Goal: Transaction & Acquisition: Purchase product/service

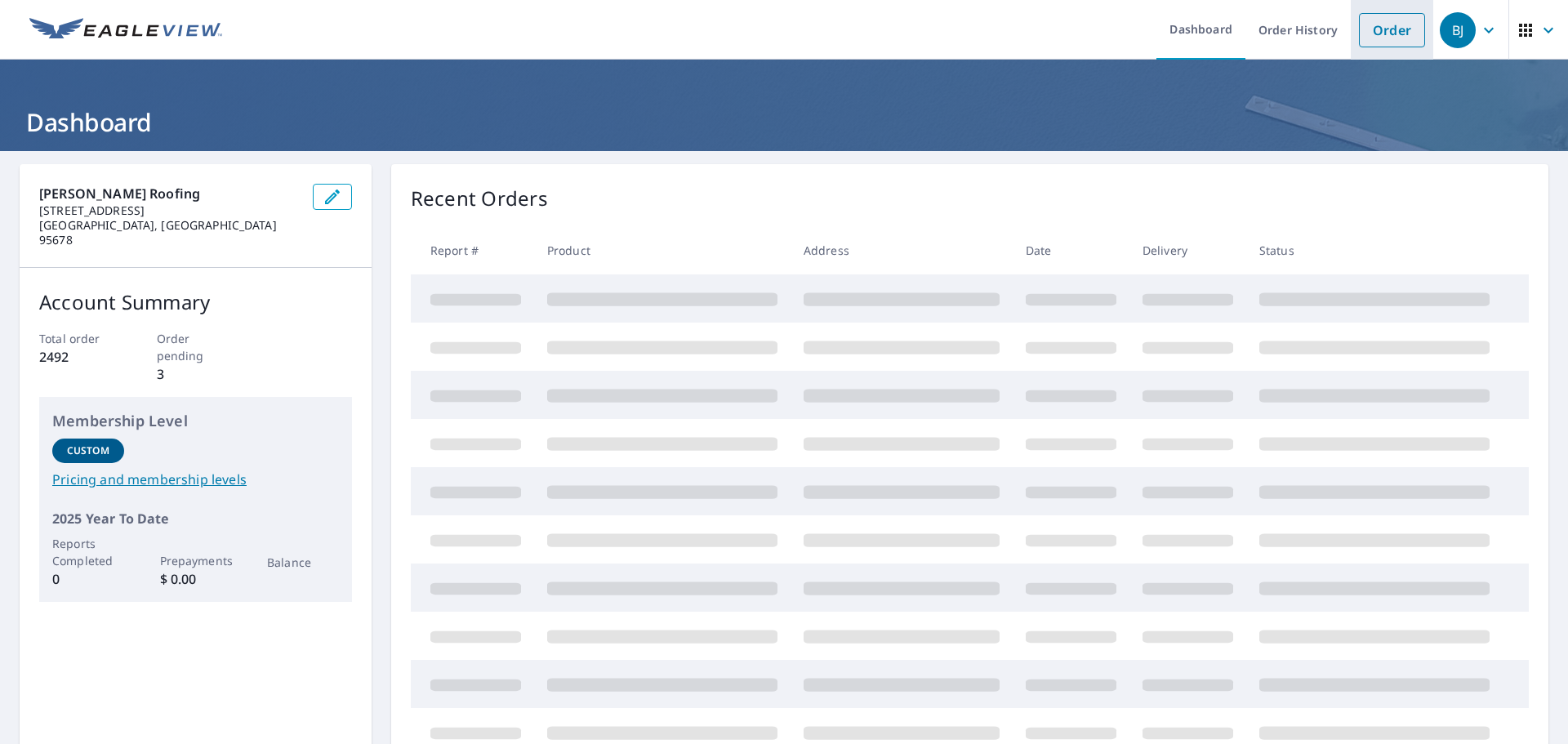
click at [1382, 26] on link "Order" at bounding box center [1392, 30] width 66 height 34
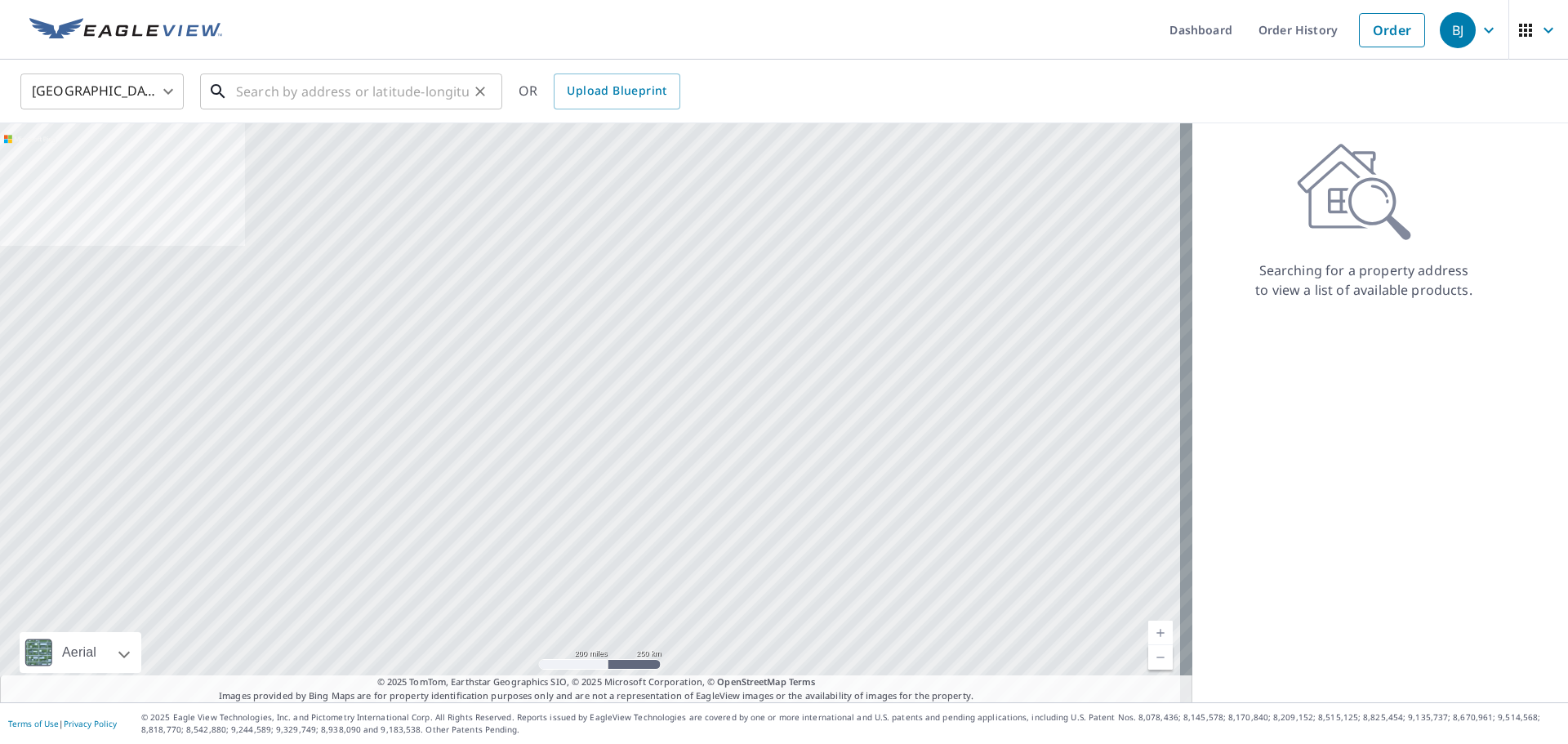
click at [450, 91] on input "text" at bounding box center [352, 91] width 233 height 46
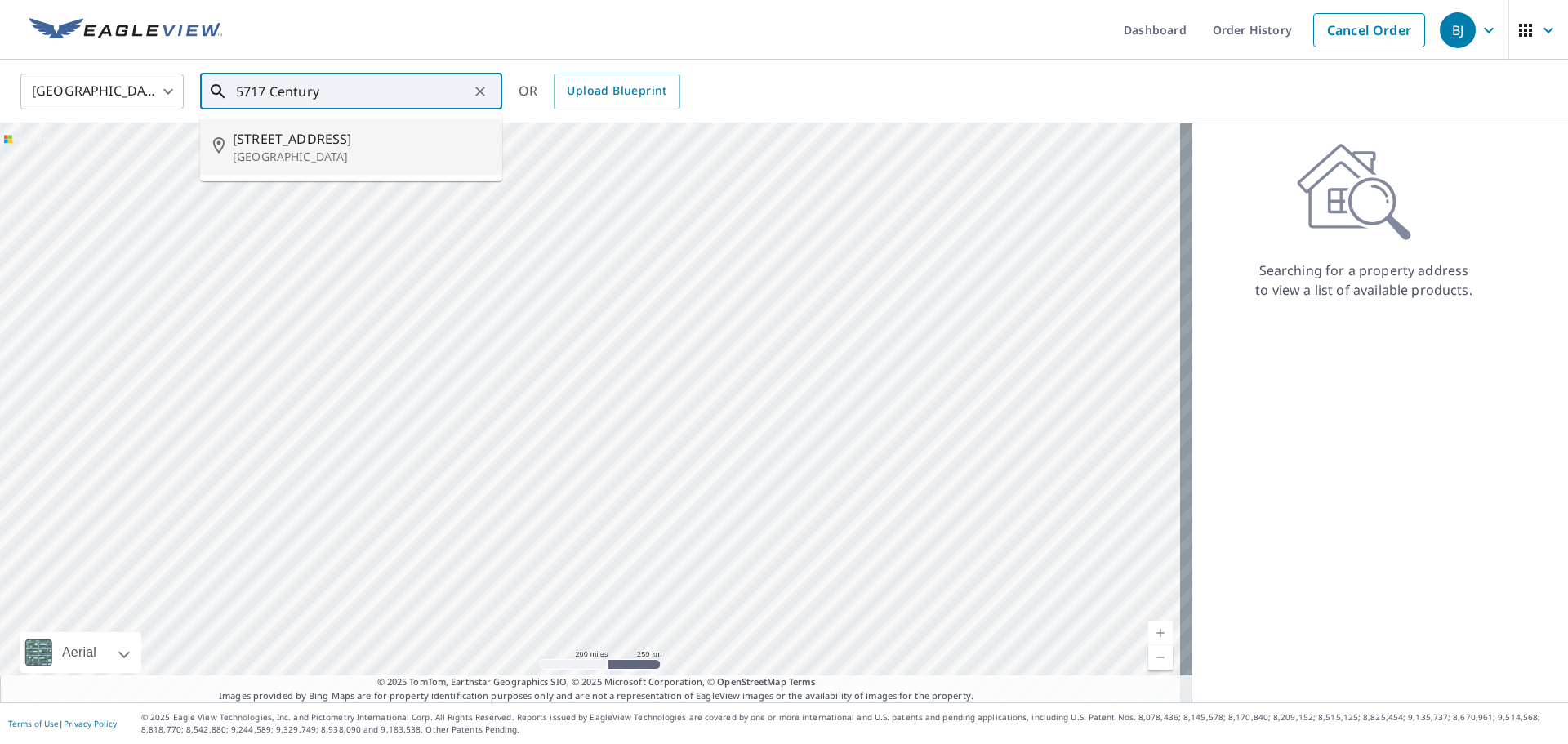
click at [339, 155] on p "[GEOGRAPHIC_DATA]" at bounding box center [361, 156] width 256 height 16
type input "[STREET_ADDRESS]"
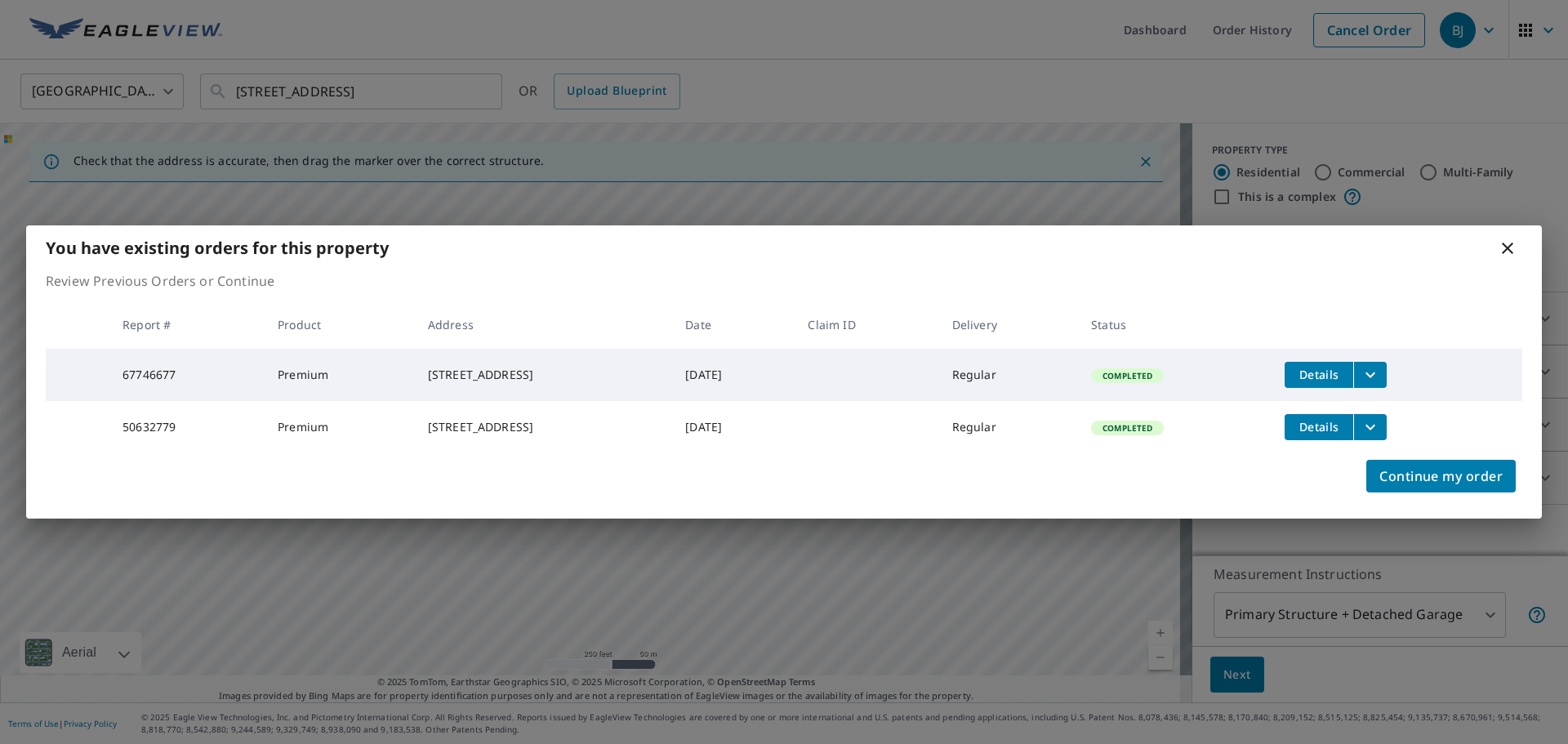
click at [1520, 244] on div "You have existing orders for this property" at bounding box center [783, 247] width 1516 height 45
click at [1508, 239] on icon at bounding box center [1507, 247] width 20 height 20
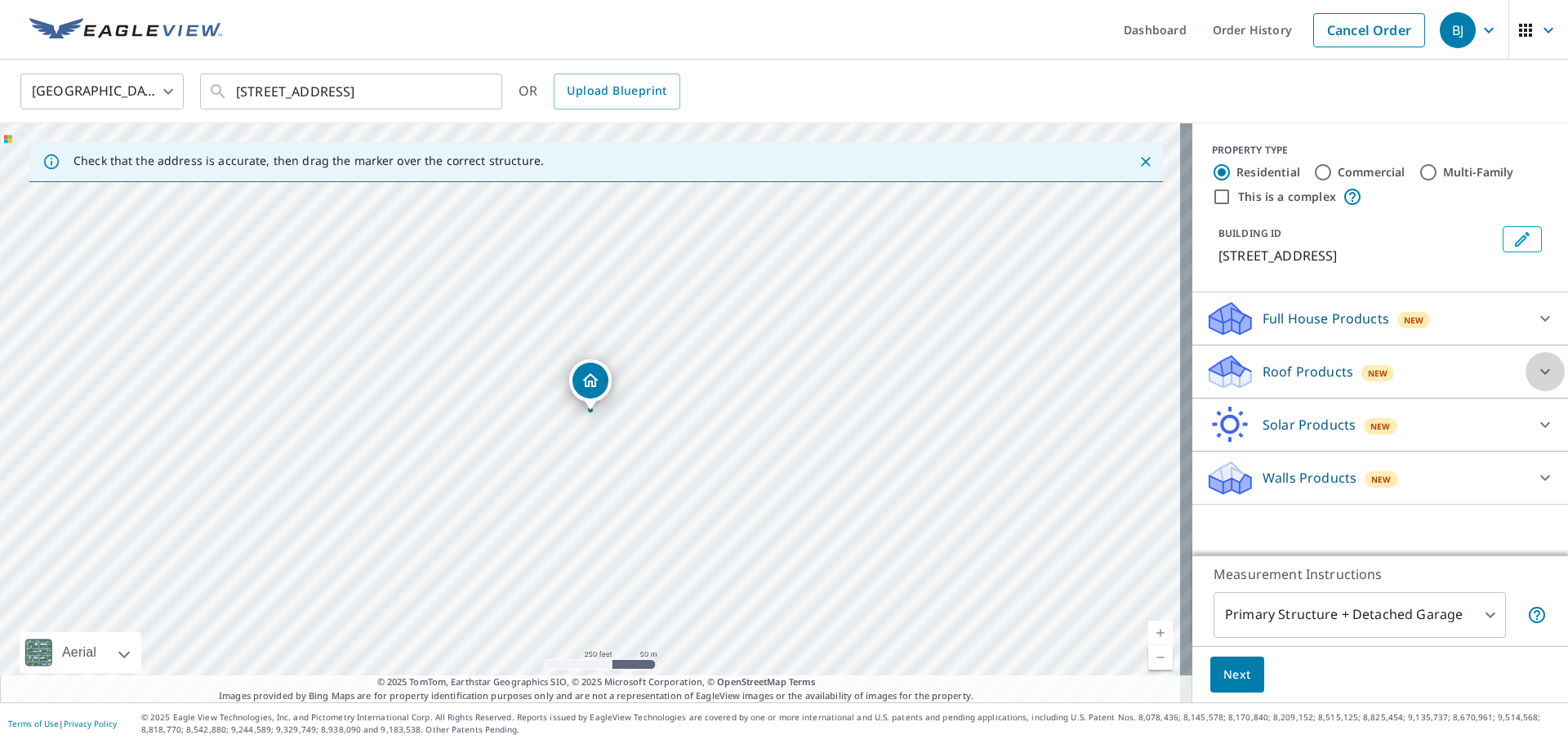
click at [1539, 371] on icon at bounding box center [1545, 371] width 20 height 20
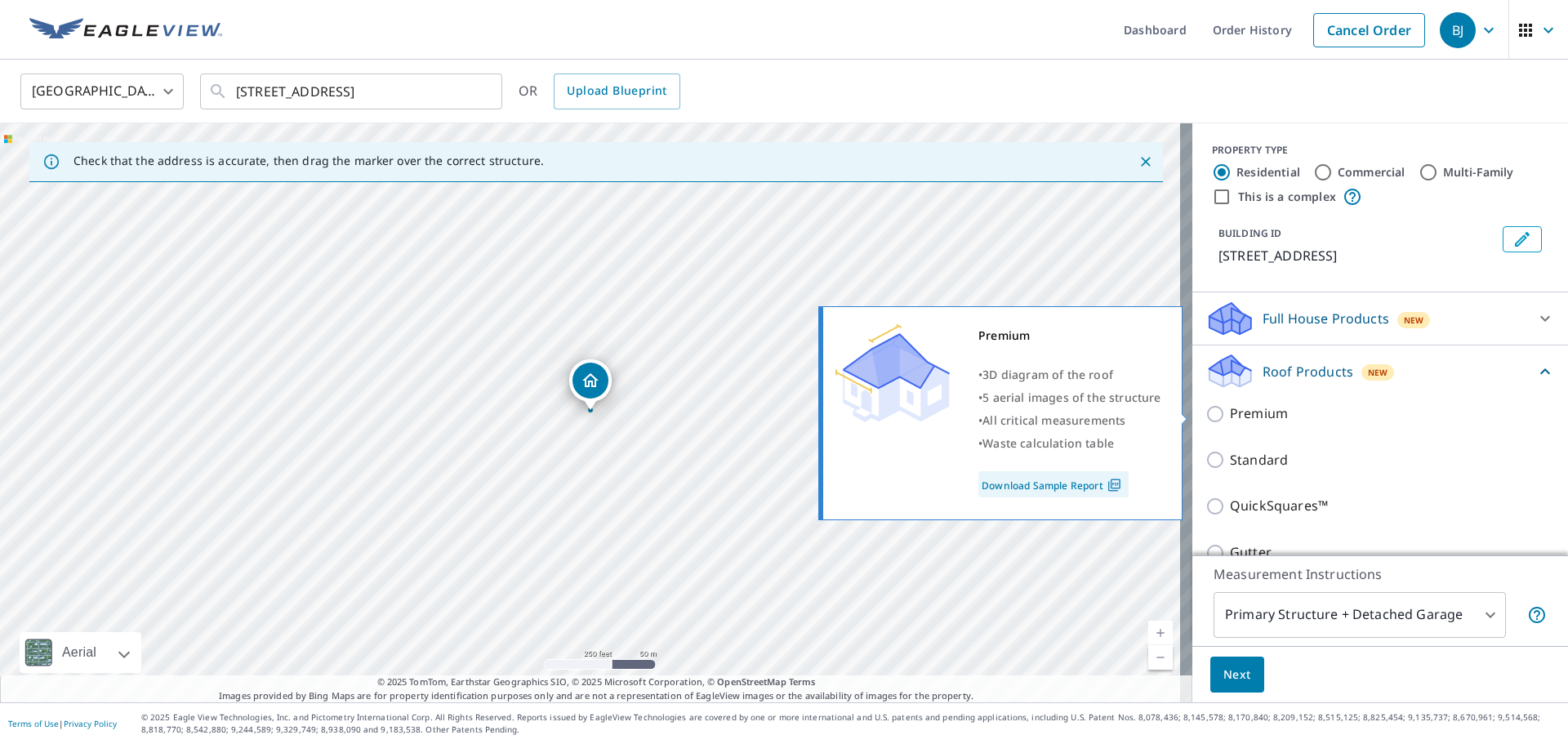
click at [1205, 414] on input "Premium" at bounding box center [1217, 413] width 25 height 20
checkbox input "true"
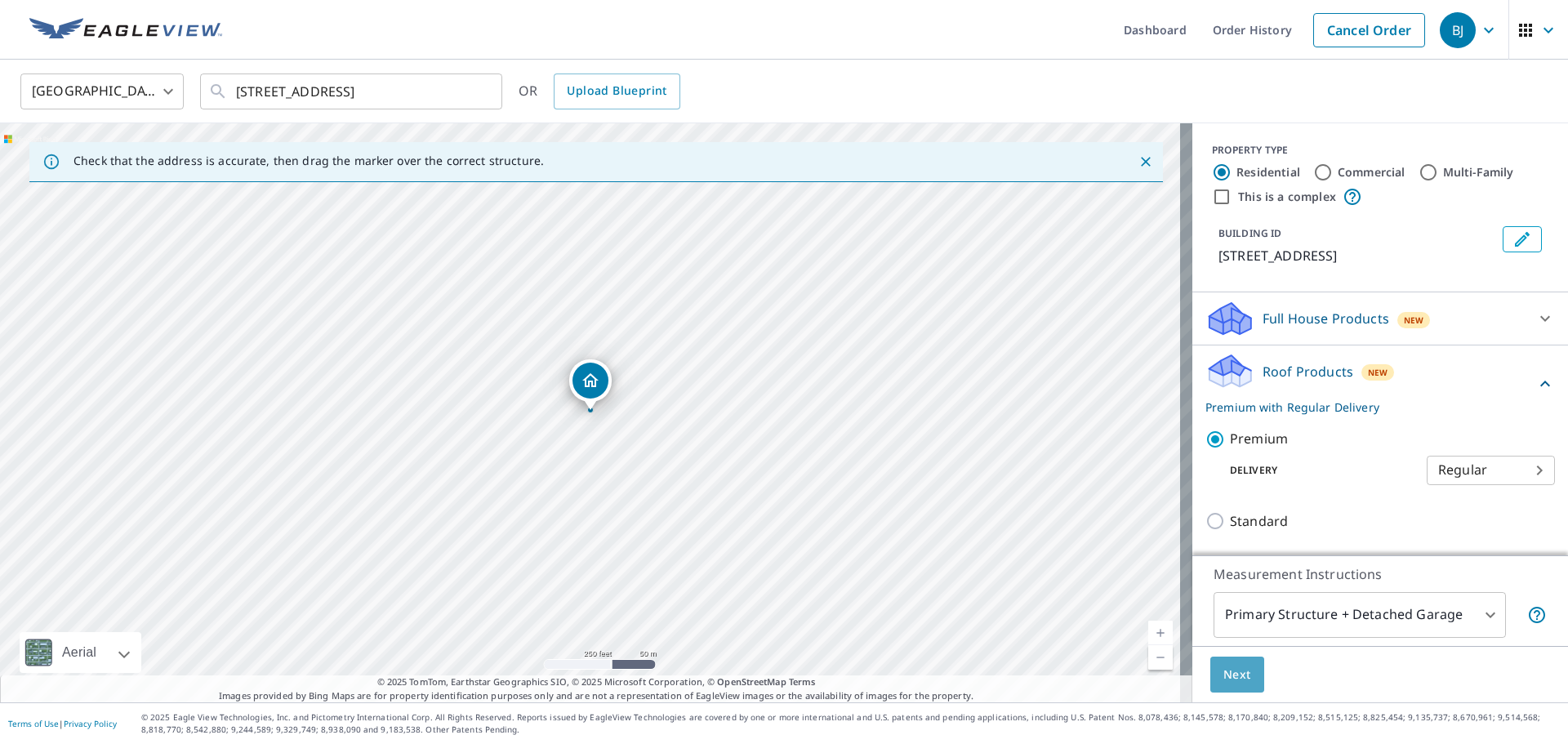
click at [1223, 679] on span "Next" at bounding box center [1237, 674] width 28 height 21
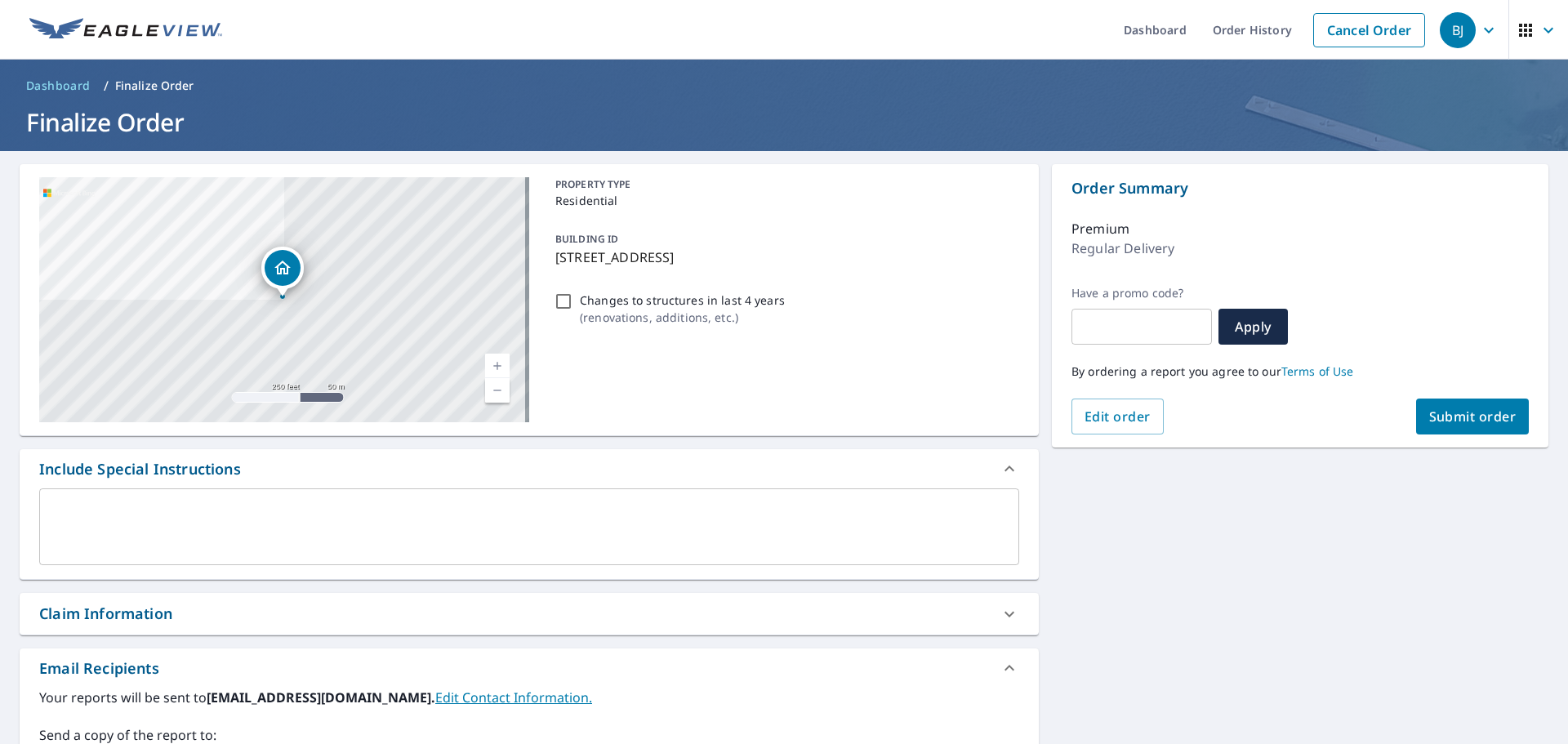
click at [1461, 413] on span "Submit order" at bounding box center [1473, 416] width 88 height 18
